Goal: Task Accomplishment & Management: Manage account settings

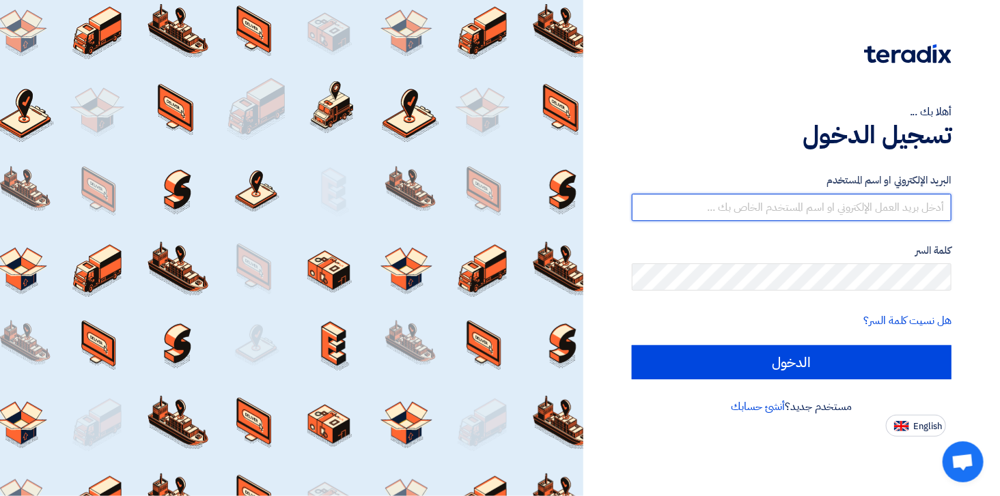
click at [479, 201] on input "text" at bounding box center [792, 207] width 320 height 27
type input "[EMAIL_ADDRESS][DOMAIN_NAME]"
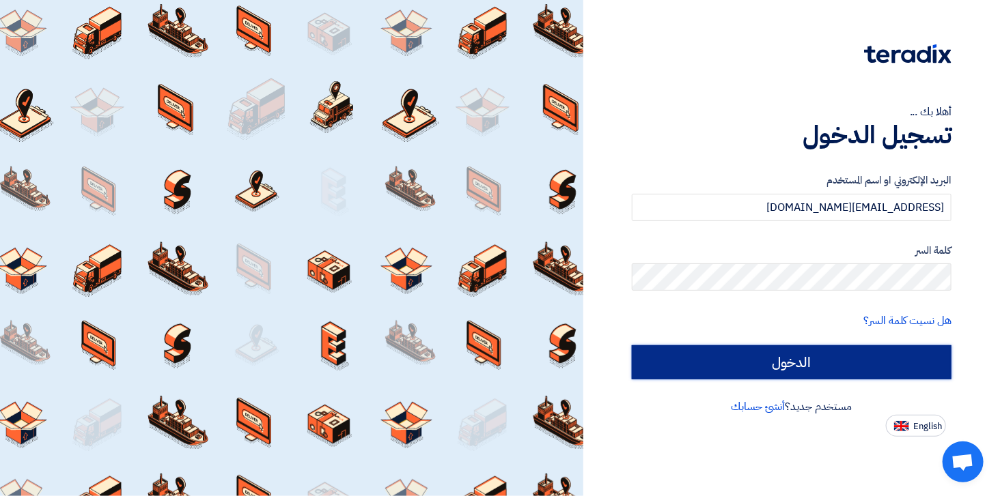
click at [479, 366] on input "الدخول" at bounding box center [792, 363] width 320 height 34
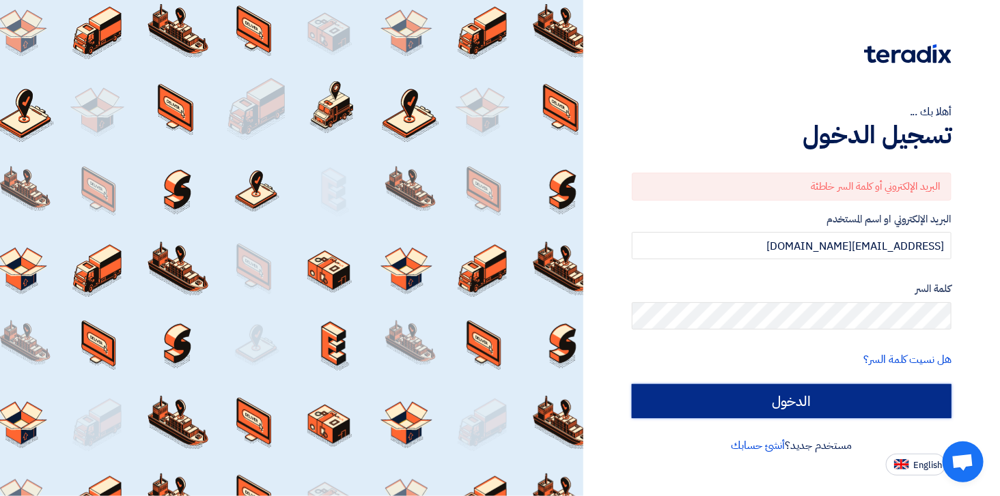
click at [479, 404] on input "الدخول" at bounding box center [792, 401] width 320 height 34
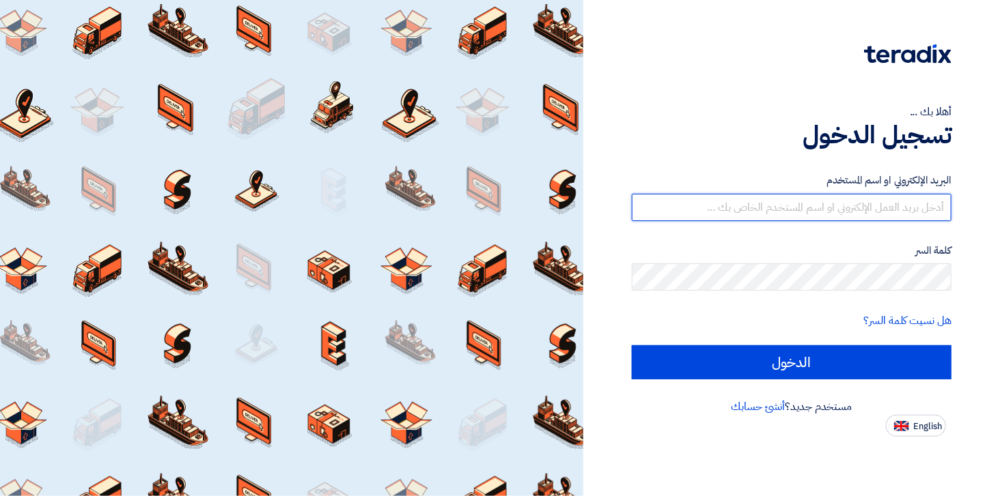
click at [862, 214] on input "text" at bounding box center [792, 207] width 320 height 27
type input "[EMAIL_ADDRESS][DOMAIN_NAME]"
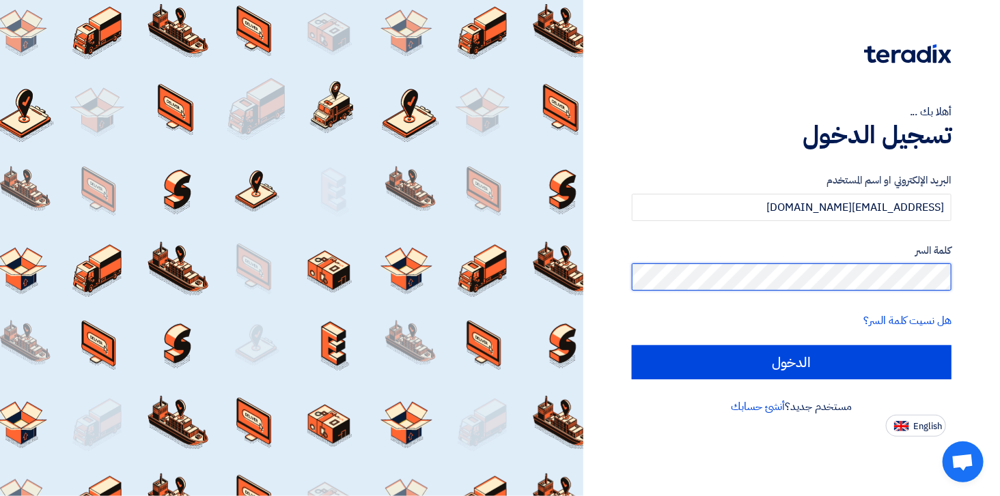
click at [632, 346] on input "الدخول" at bounding box center [792, 363] width 320 height 34
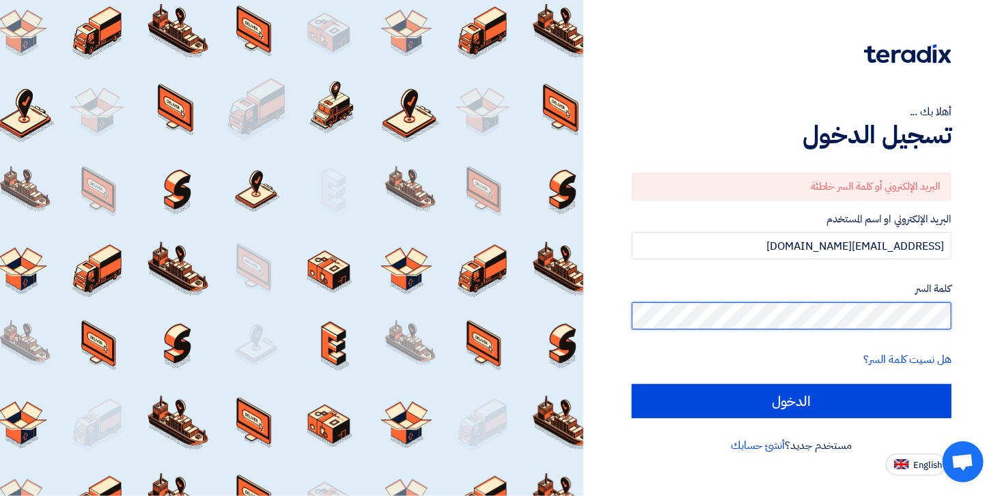
click at [632, 384] on input "الدخول" at bounding box center [792, 401] width 320 height 34
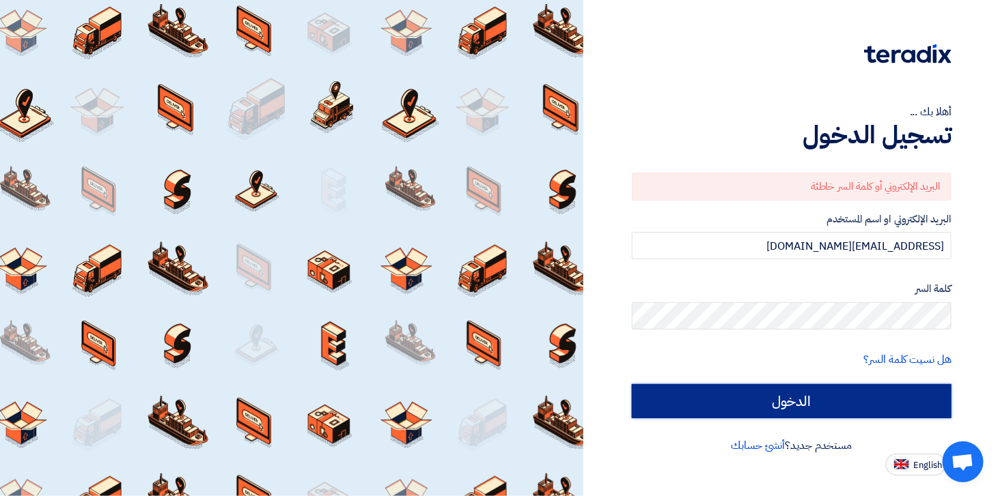
click at [837, 393] on input "الدخول" at bounding box center [792, 401] width 320 height 34
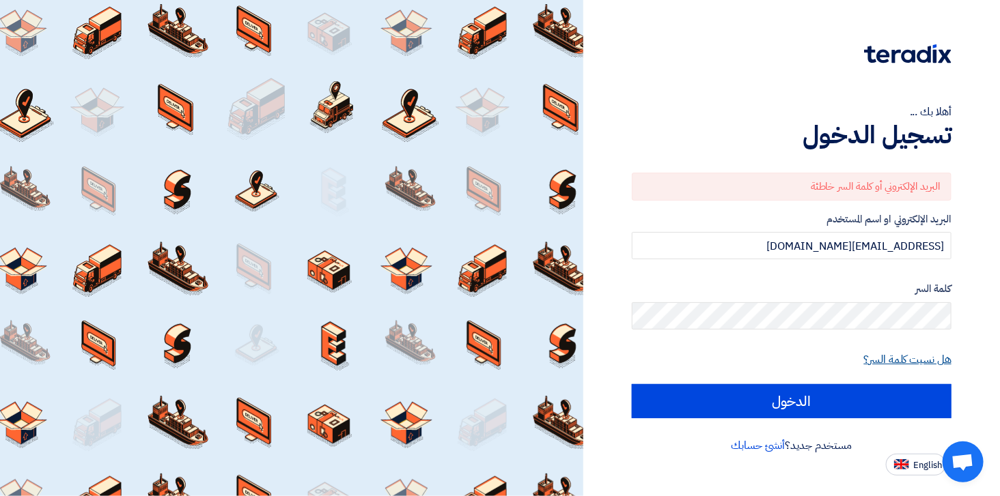
click at [949, 352] on link "هل نسيت كلمة السر؟" at bounding box center [907, 360] width 87 height 16
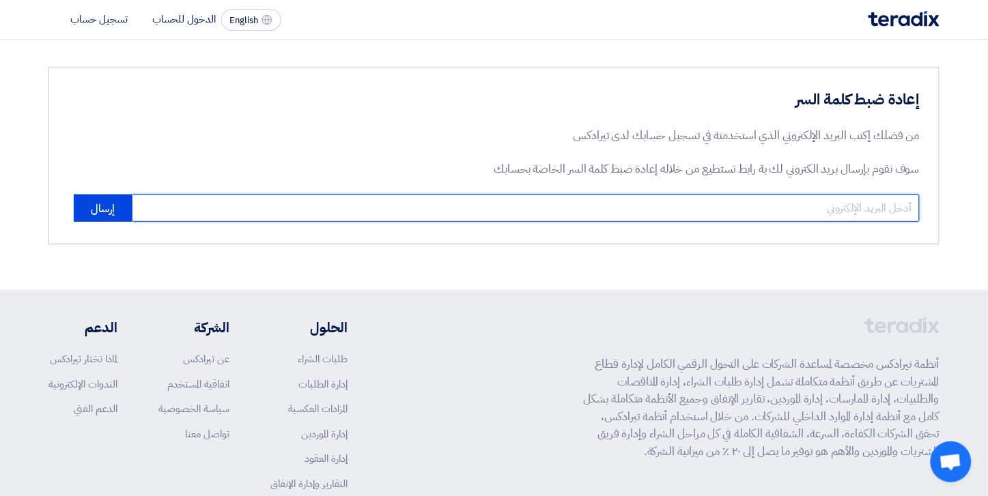
click at [759, 208] on input "email" at bounding box center [526, 208] width 788 height 27
type input "[EMAIL_ADDRESS][DOMAIN_NAME]"
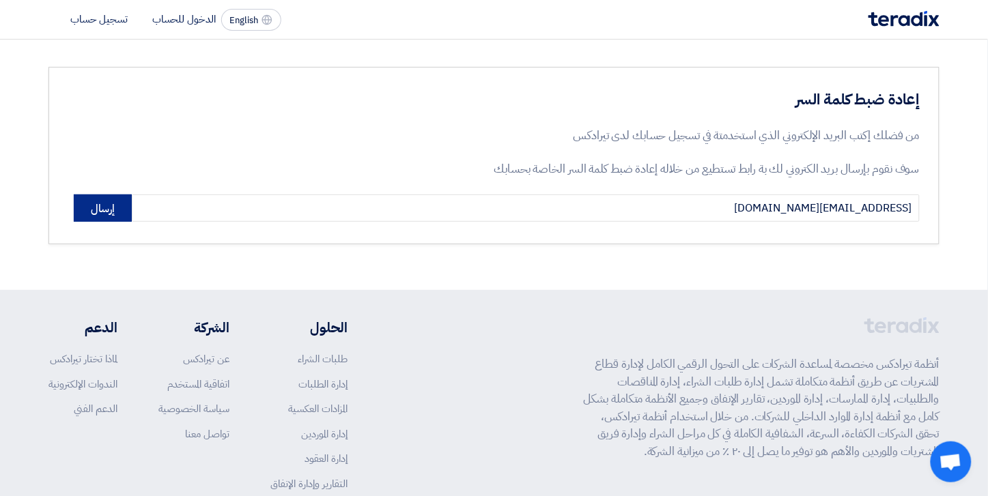
click at [106, 207] on button "إرسال" at bounding box center [103, 208] width 58 height 27
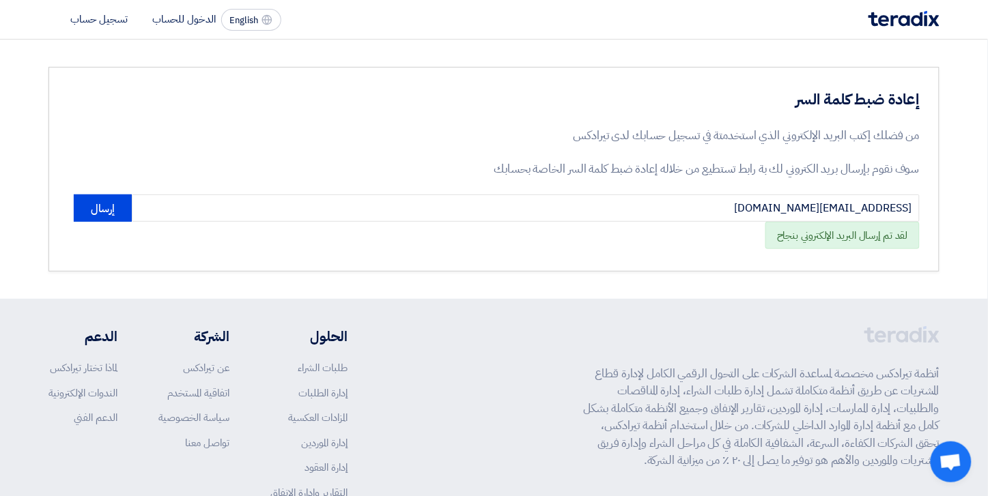
click at [888, 18] on img at bounding box center [904, 19] width 71 height 16
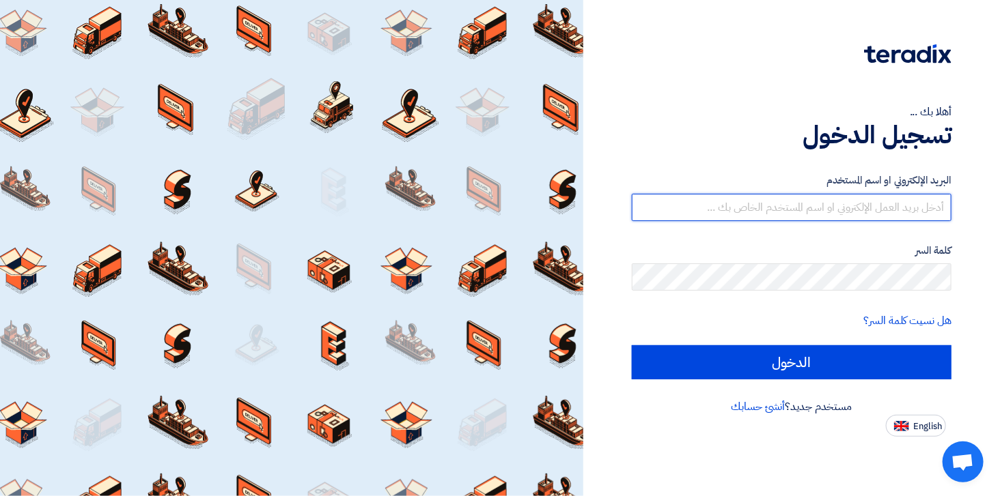
click at [849, 212] on input "text" at bounding box center [792, 207] width 320 height 27
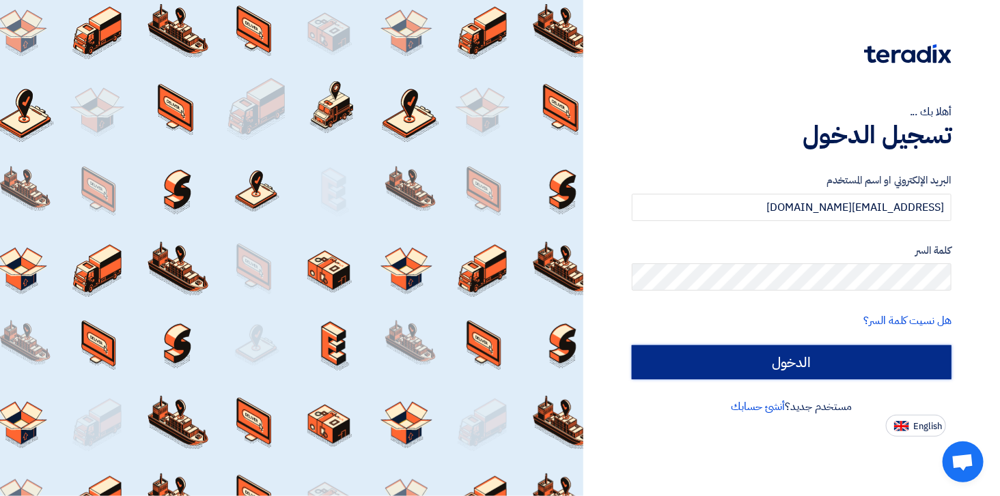
click at [770, 358] on input "الدخول" at bounding box center [792, 363] width 320 height 34
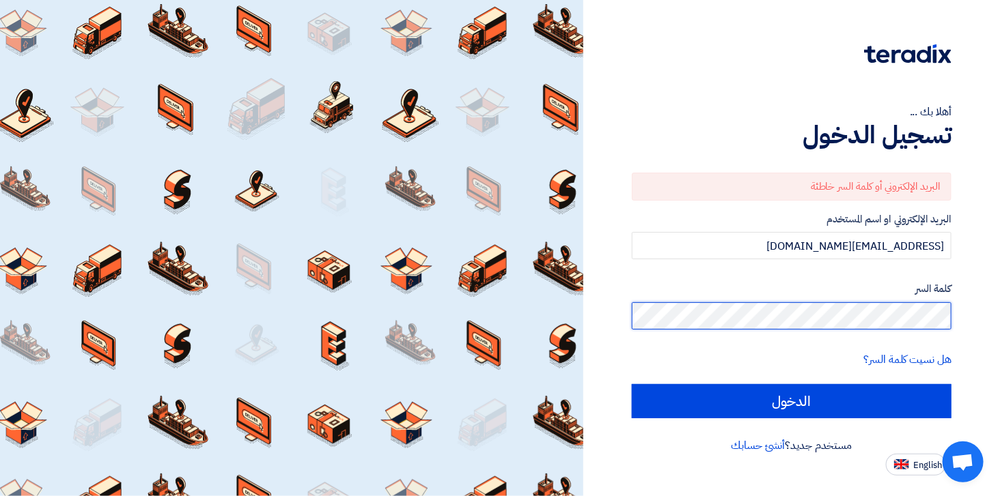
click at [632, 384] on input "الدخول" at bounding box center [792, 401] width 320 height 34
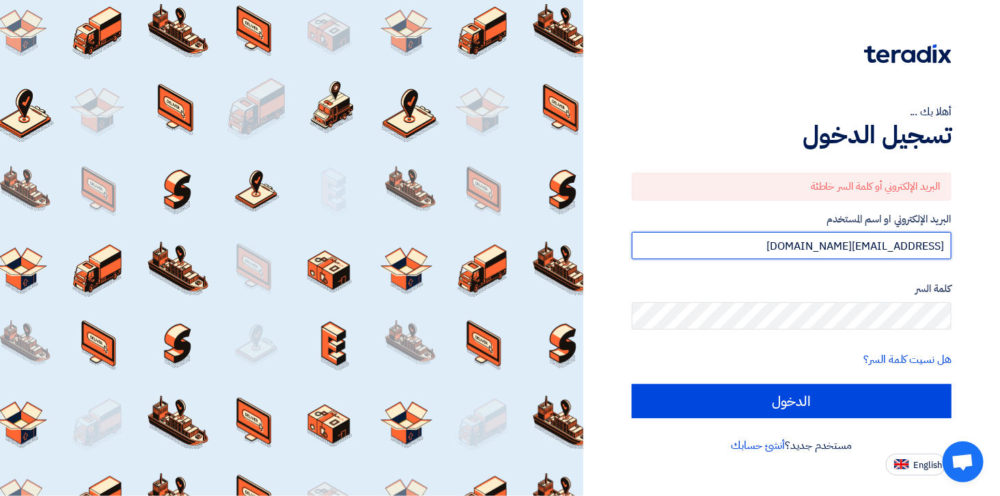
drag, startPoint x: 896, startPoint y: 240, endPoint x: 999, endPoint y: 240, distance: 103.1
click at [999, 240] on div "أهلا بك ... تسجيل الدخول البريد الإلكتروني أو كلمة السر خاطئة البريد الإلكتروني…" at bounding box center [791, 248] width 417 height 496
click at [632, 384] on input "الدخول" at bounding box center [792, 401] width 320 height 34
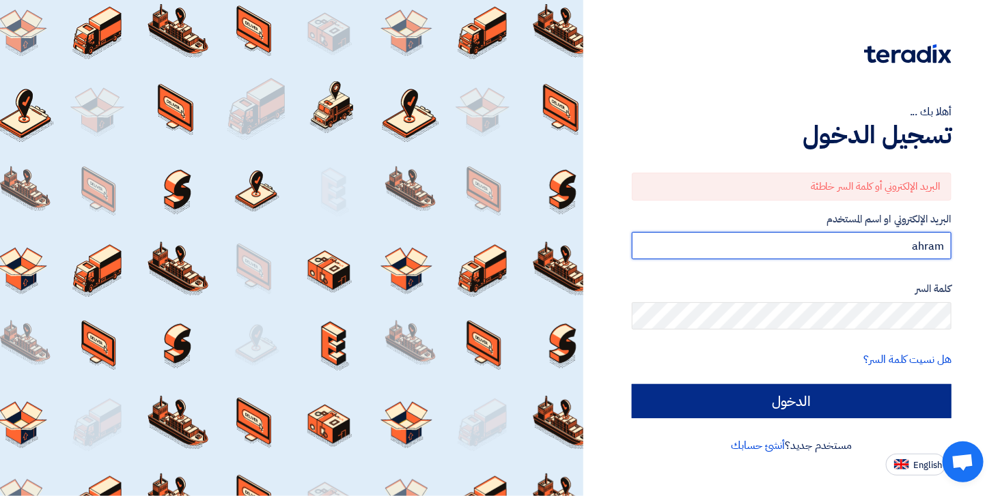
type input "ahram"
click at [871, 408] on input "الدخول" at bounding box center [792, 401] width 320 height 34
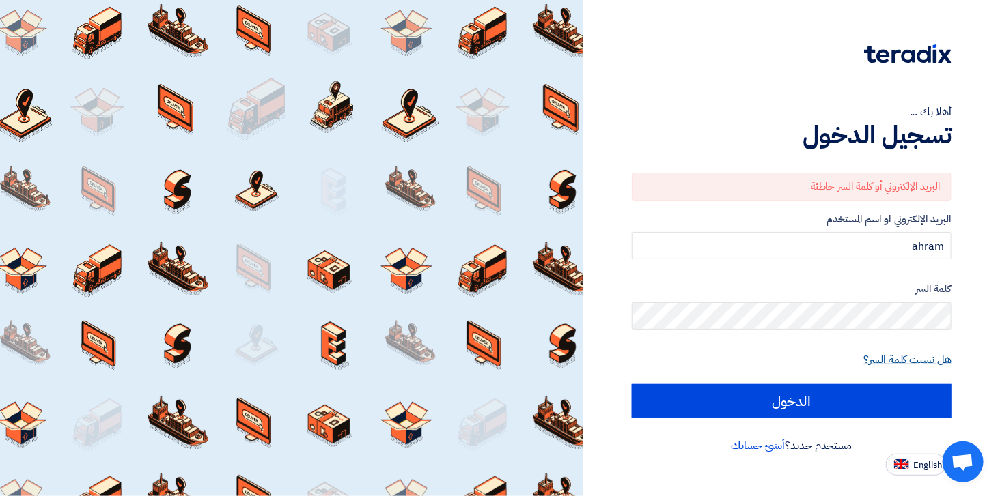
click at [912, 363] on link "هل نسيت كلمة السر؟" at bounding box center [907, 360] width 87 height 16
